Goal: Find specific page/section: Find specific page/section

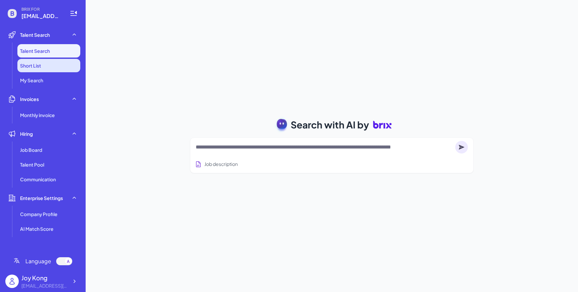
click at [57, 62] on li "Short List" at bounding box center [48, 65] width 63 height 13
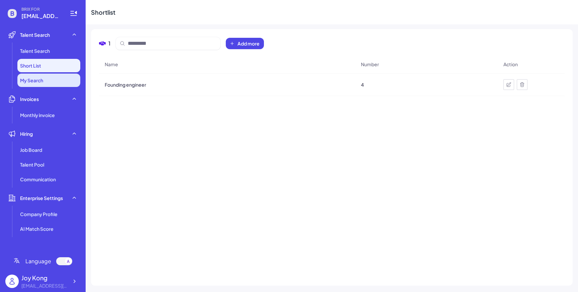
click at [51, 75] on li "My Search" at bounding box center [48, 80] width 63 height 13
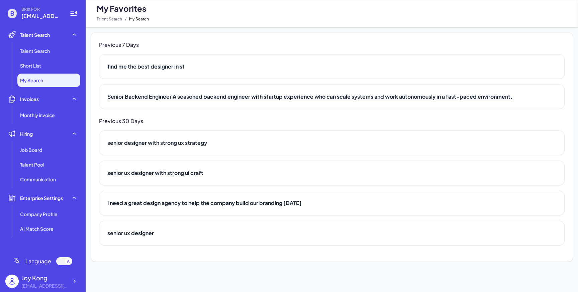
click at [221, 100] on h2 "Senior Backend Engineer A seasoned backend engineer with startup experience who…" at bounding box center [331, 97] width 449 height 8
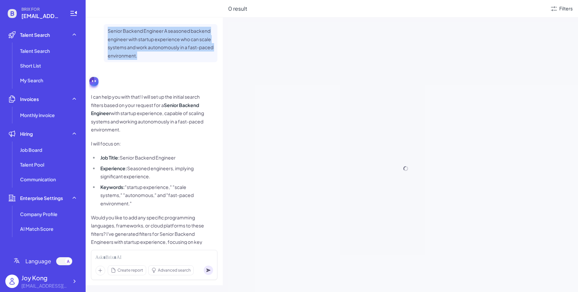
drag, startPoint x: 146, startPoint y: 48, endPoint x: 107, endPoint y: 32, distance: 42.2
click at [107, 32] on div "Senior Backend Engineer A seasoned backend engineer with startup experience who…" at bounding box center [161, 43] width 114 height 38
copy p "Senior Backend Engineer A seasoned backend engineer with startup experience who…"
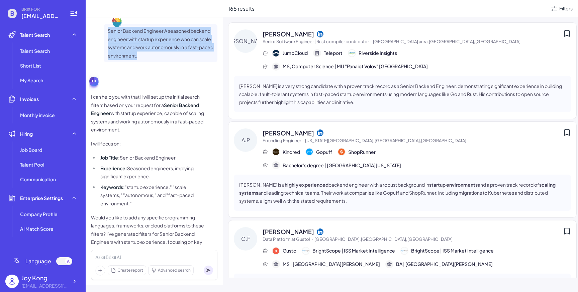
click at [179, 94] on p "I can help you with that! I will set up the initial search filters based on you…" at bounding box center [148, 113] width 114 height 41
